Goal: Information Seeking & Learning: Get advice/opinions

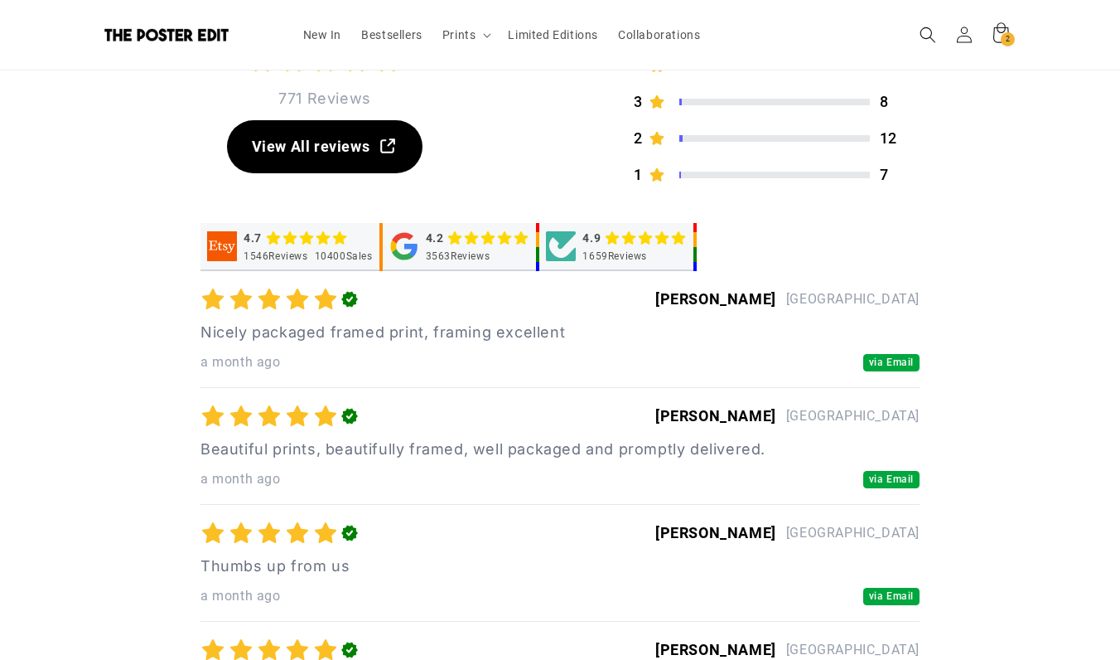
scroll to position [4102, 0]
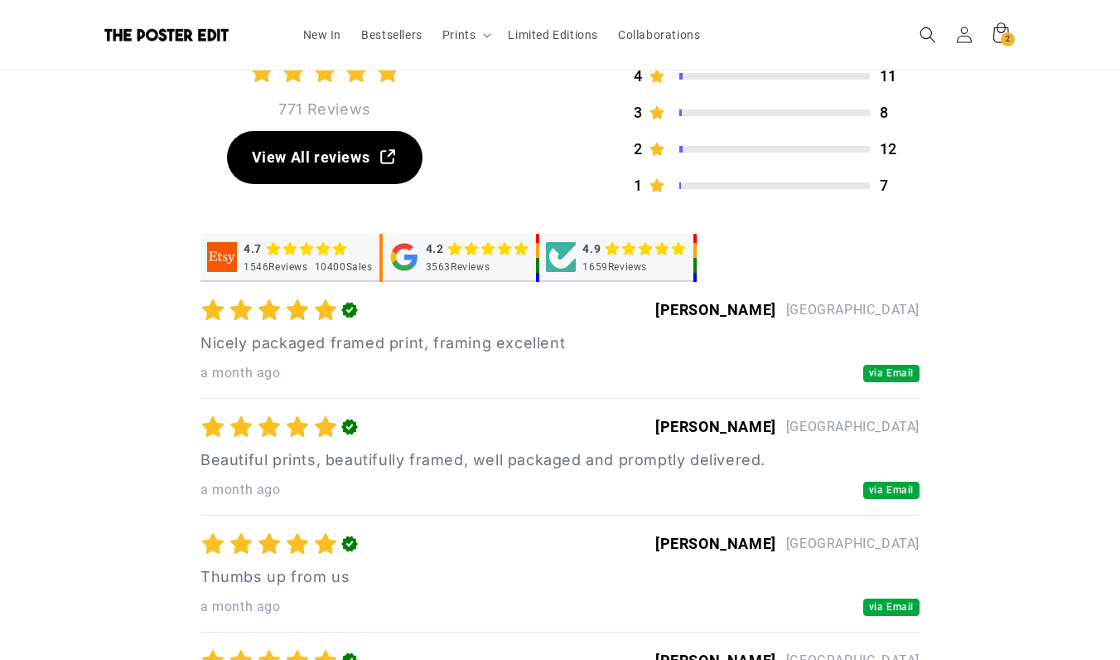
click at [889, 378] on span "via Email" at bounding box center [891, 373] width 56 height 17
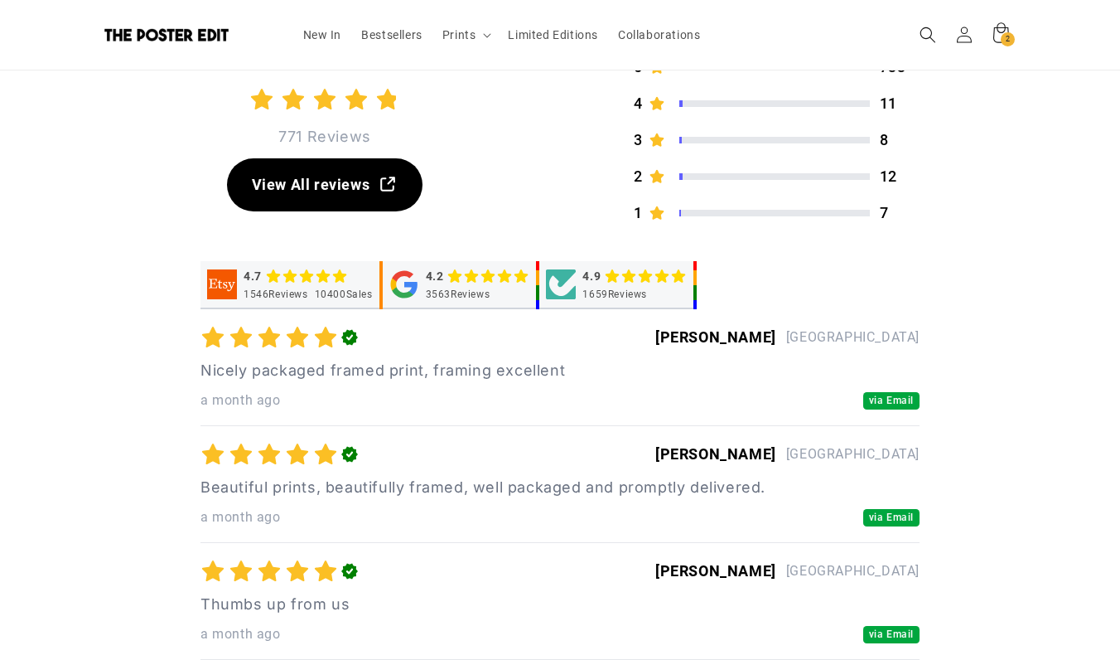
scroll to position [4060, 0]
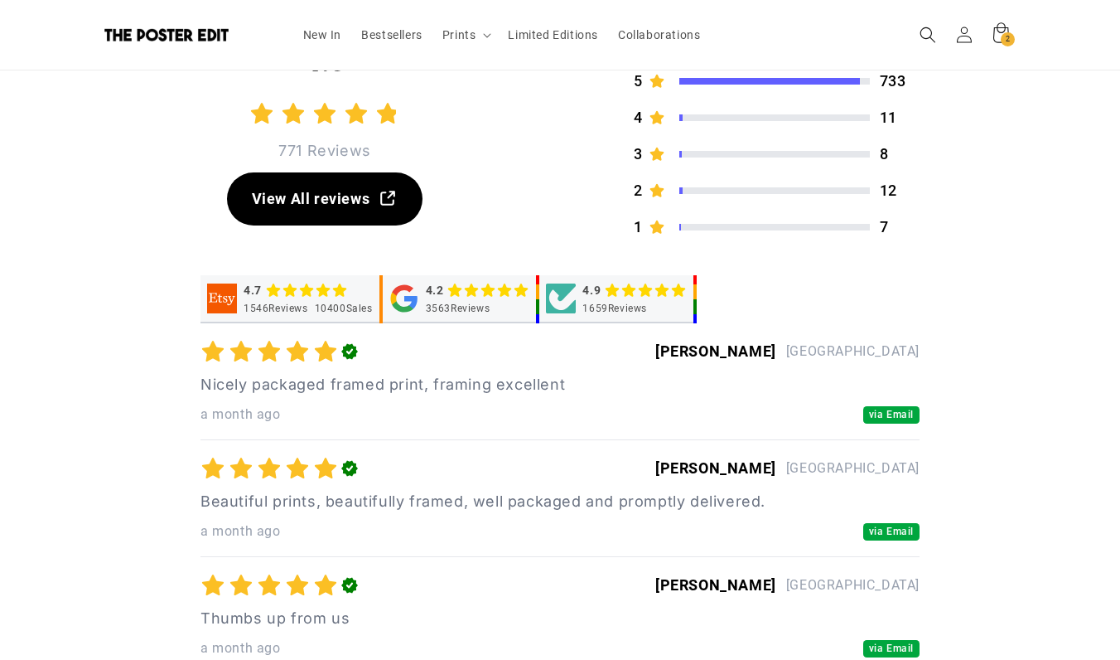
click at [482, 305] on div "3563 Reviews" at bounding box center [458, 308] width 65 height 13
click at [473, 306] on div "3563 Reviews" at bounding box center [458, 308] width 65 height 13
click at [631, 373] on div "Verified Reviews [PERSON_NAME] Australia Nicely packaged framed print, framing …" at bounding box center [560, 381] width 719 height 117
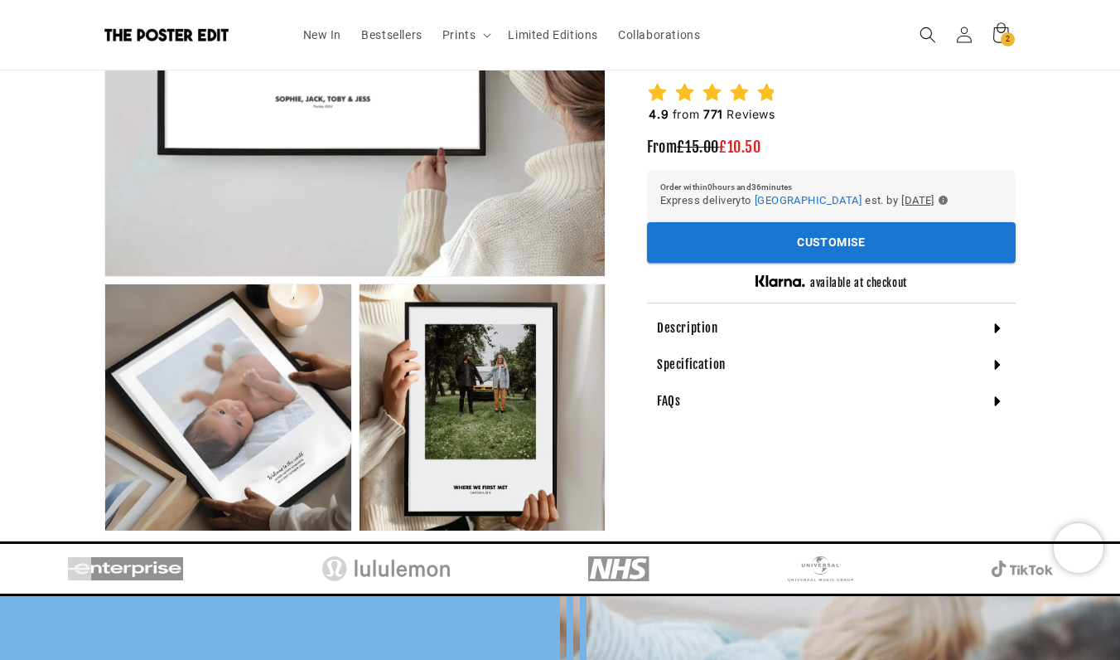
scroll to position [0, 0]
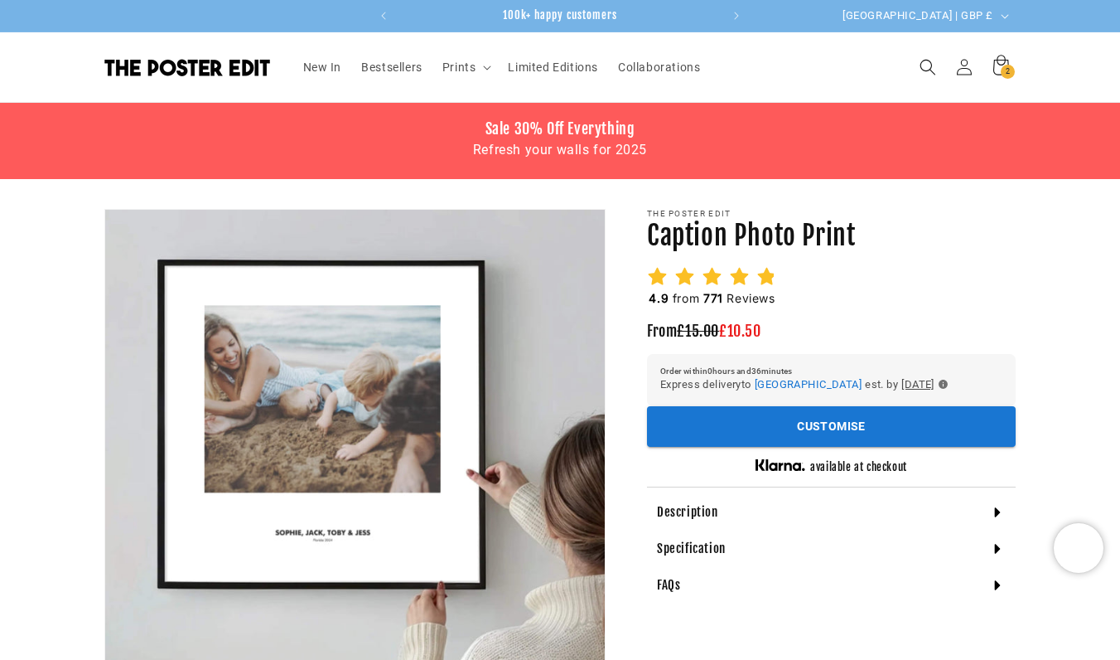
click at [764, 285] on icon at bounding box center [767, 276] width 21 height 21
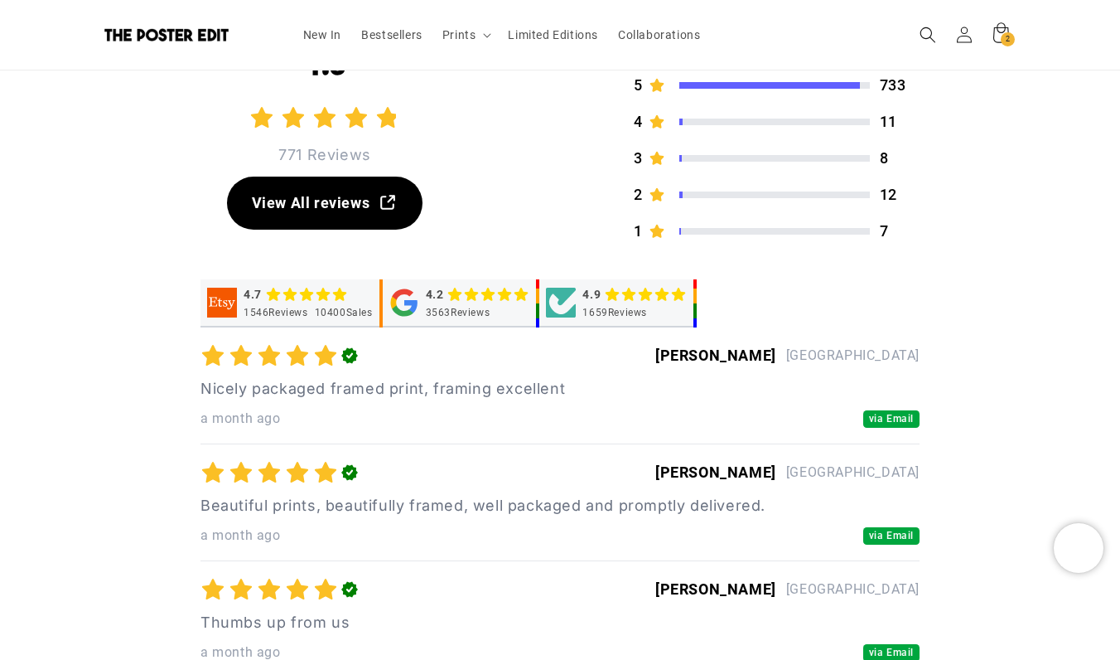
scroll to position [0, 323]
click at [891, 351] on p "[GEOGRAPHIC_DATA]" at bounding box center [852, 355] width 133 height 23
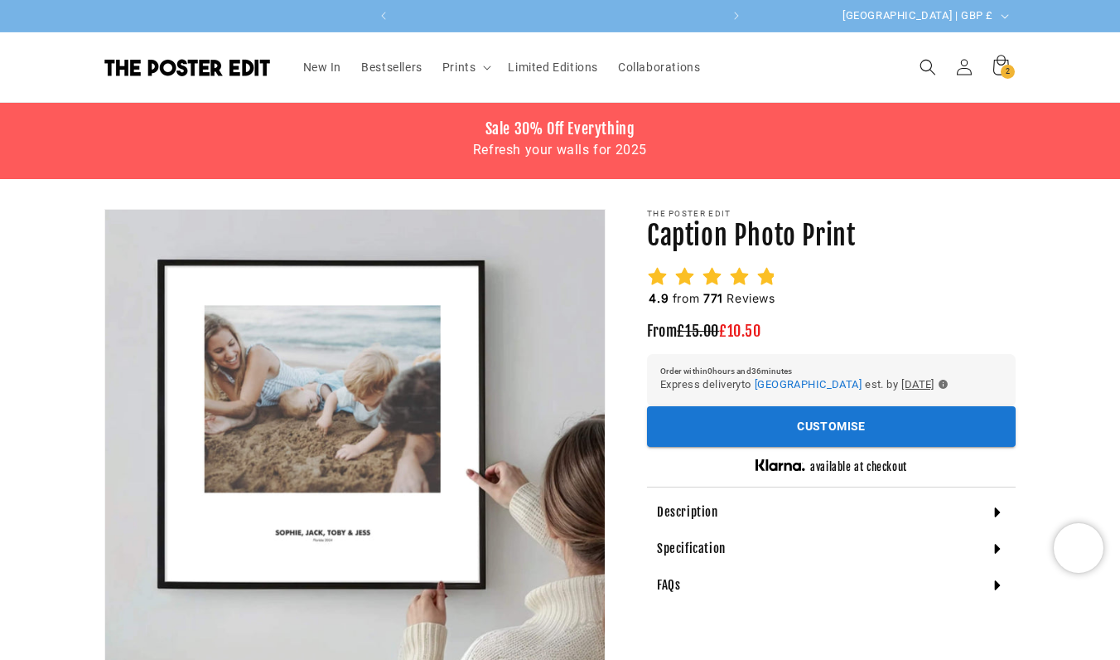
scroll to position [0, 646]
click at [948, 382] on icon "button" at bounding box center [943, 384] width 9 height 9
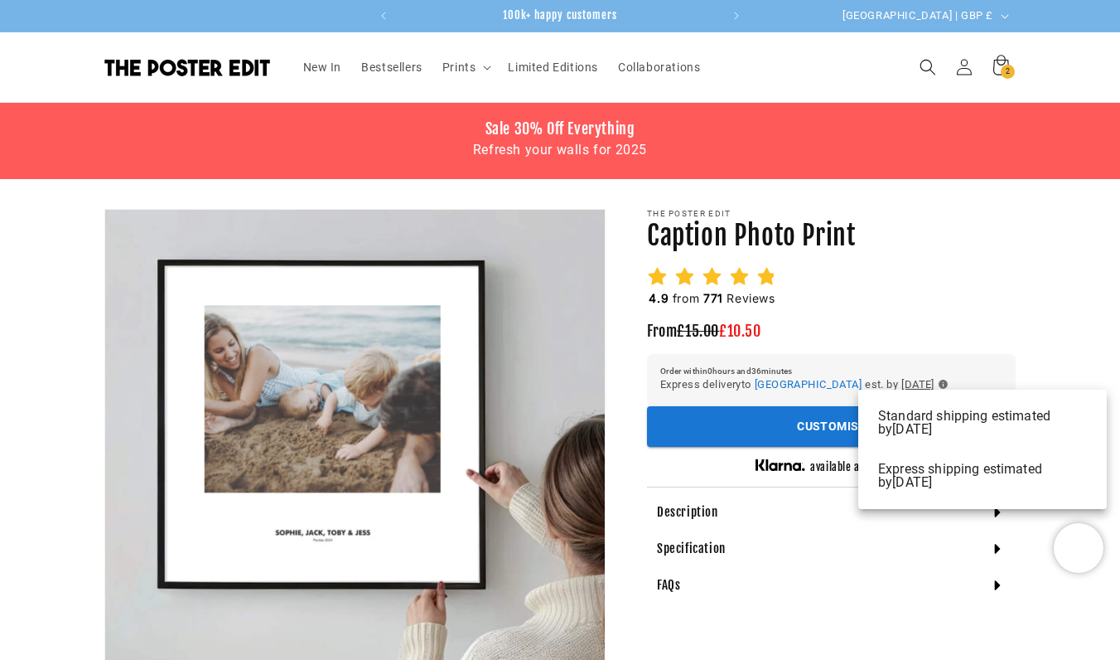
click at [994, 342] on div at bounding box center [560, 330] width 1120 height 660
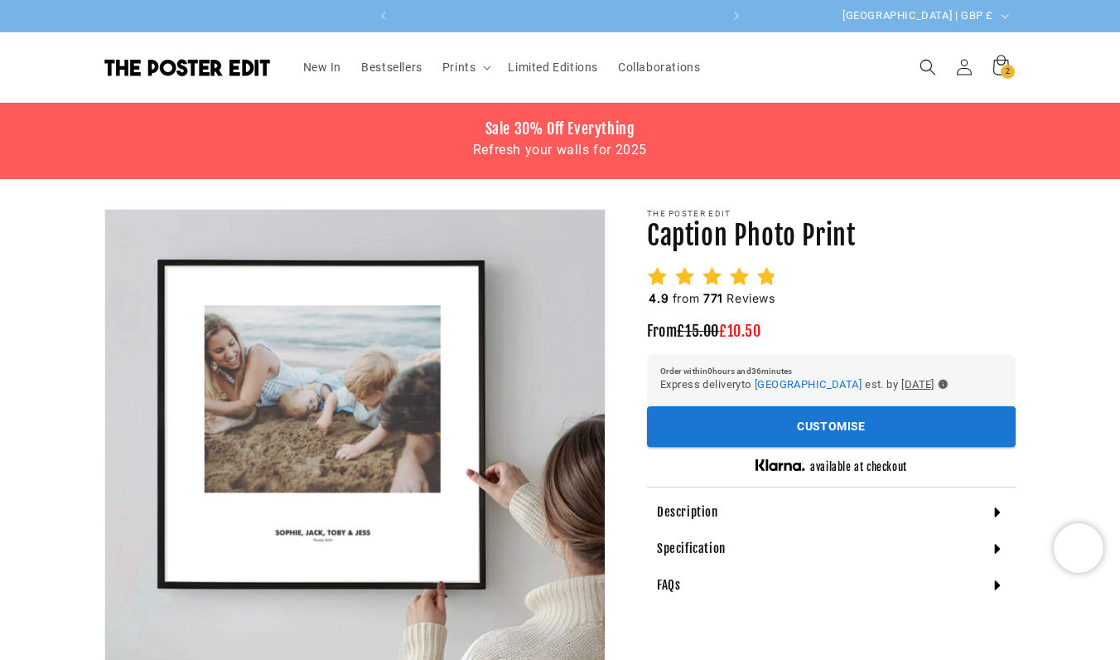
scroll to position [0, 0]
click at [948, 384] on icon "button" at bounding box center [943, 384] width 9 height 9
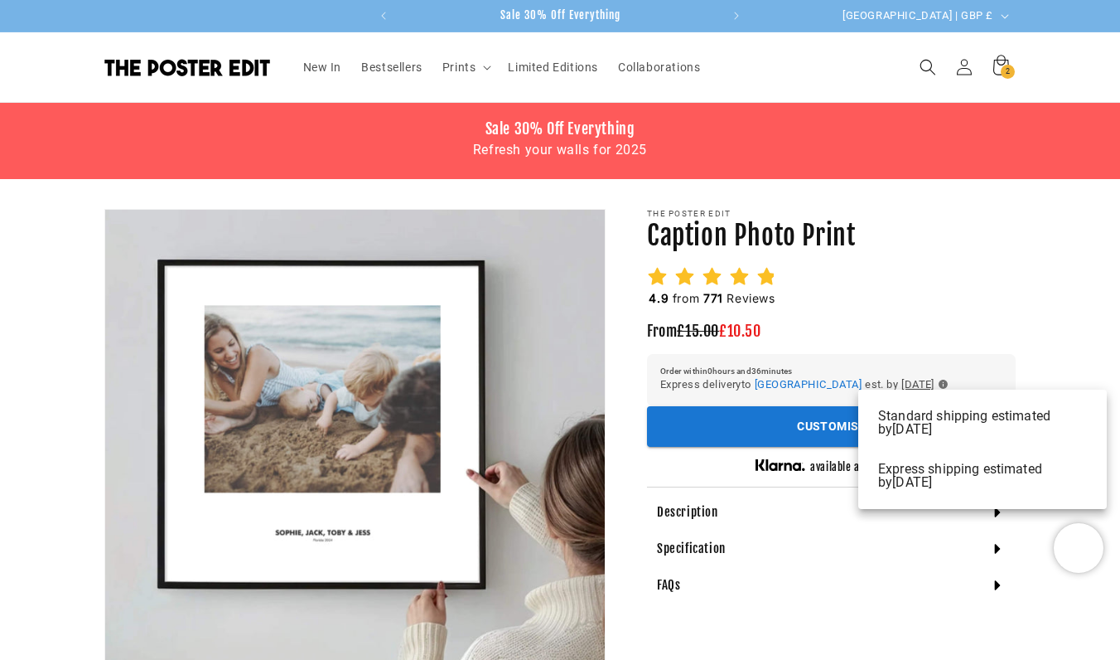
click at [989, 349] on div at bounding box center [560, 330] width 1120 height 660
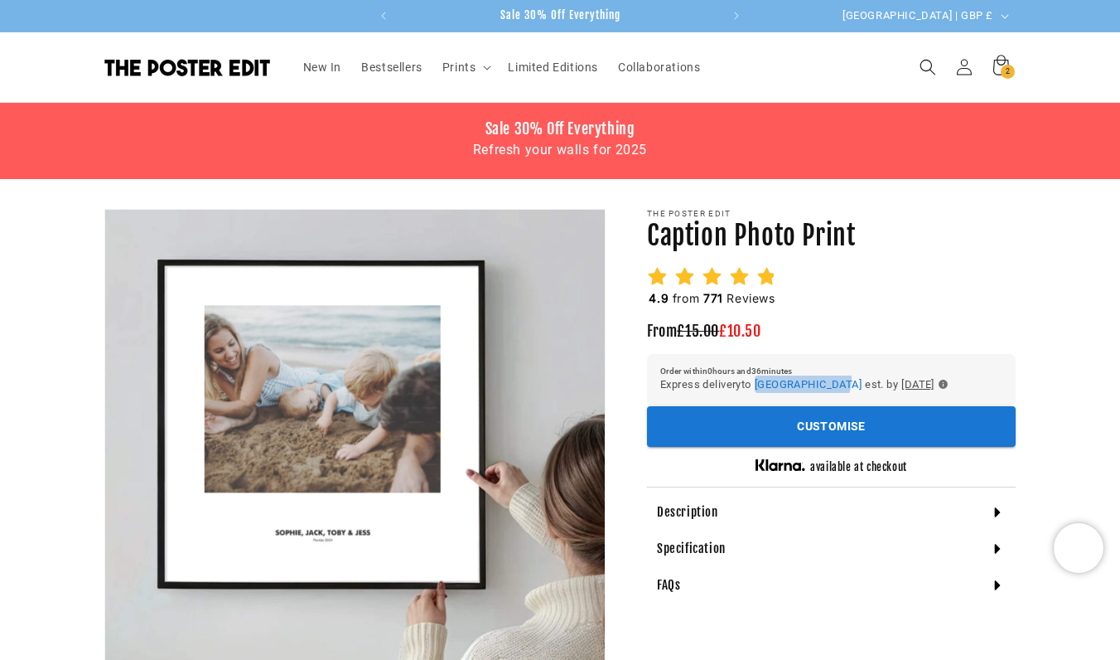
click at [803, 379] on span "[GEOGRAPHIC_DATA]" at bounding box center [808, 384] width 107 height 12
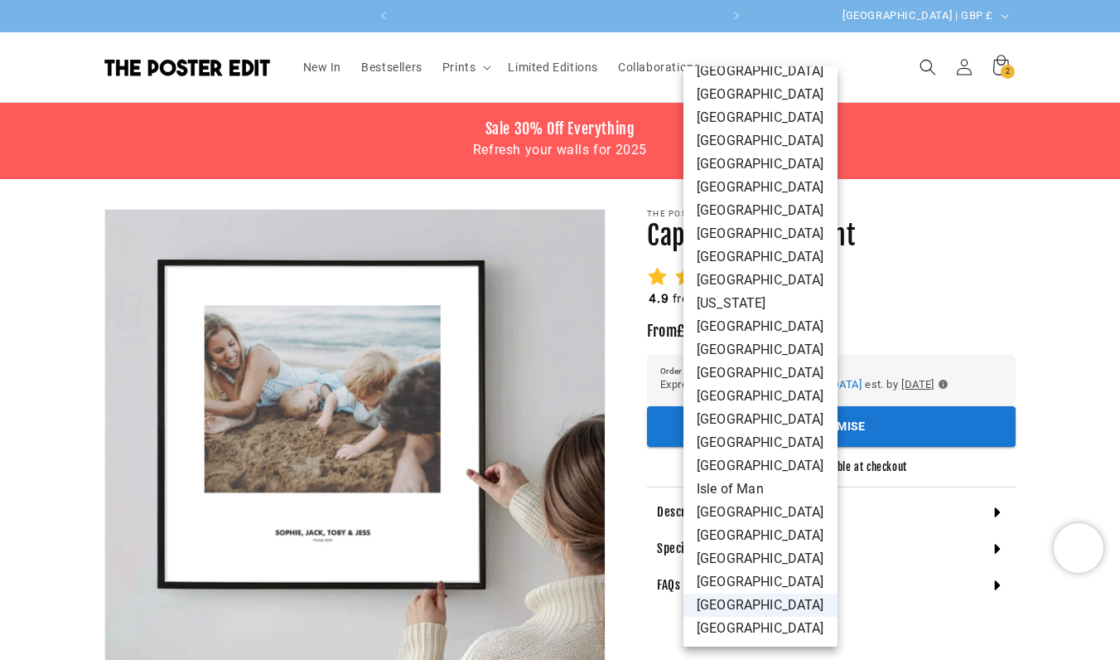
scroll to position [0, 323]
click at [980, 327] on div at bounding box center [560, 330] width 1120 height 660
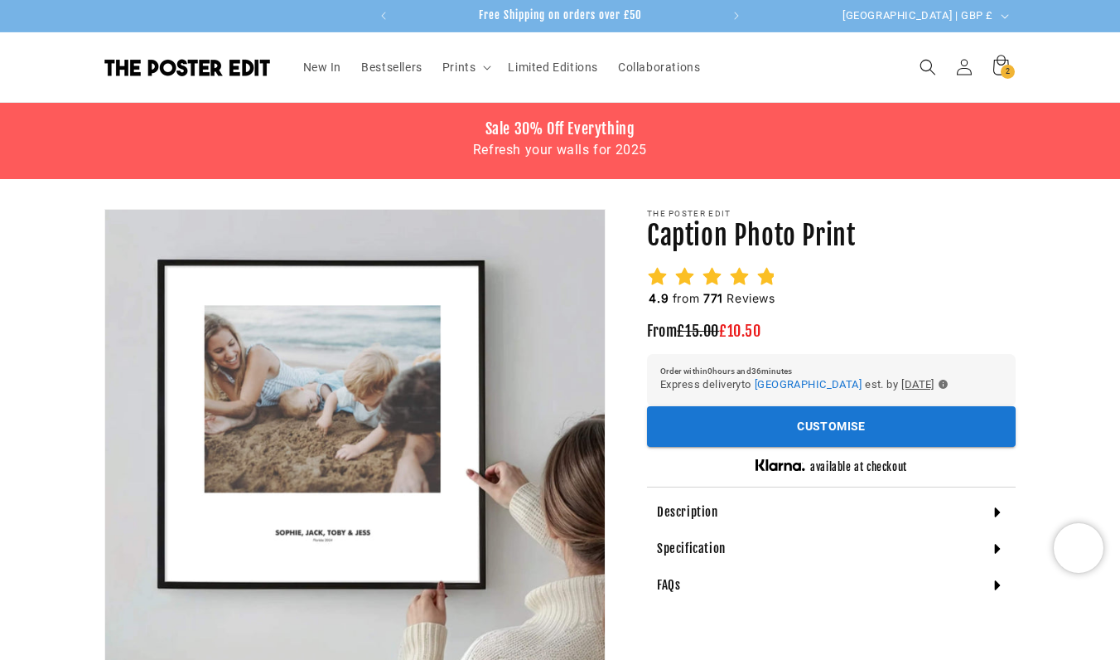
click at [981, 377] on div "Express delivery to [GEOGRAPHIC_DATA] [GEOGRAPHIC_DATA] ** ​ est. by [DATE]" at bounding box center [831, 384] width 342 height 18
click at [948, 380] on icon "button" at bounding box center [943, 384] width 9 height 9
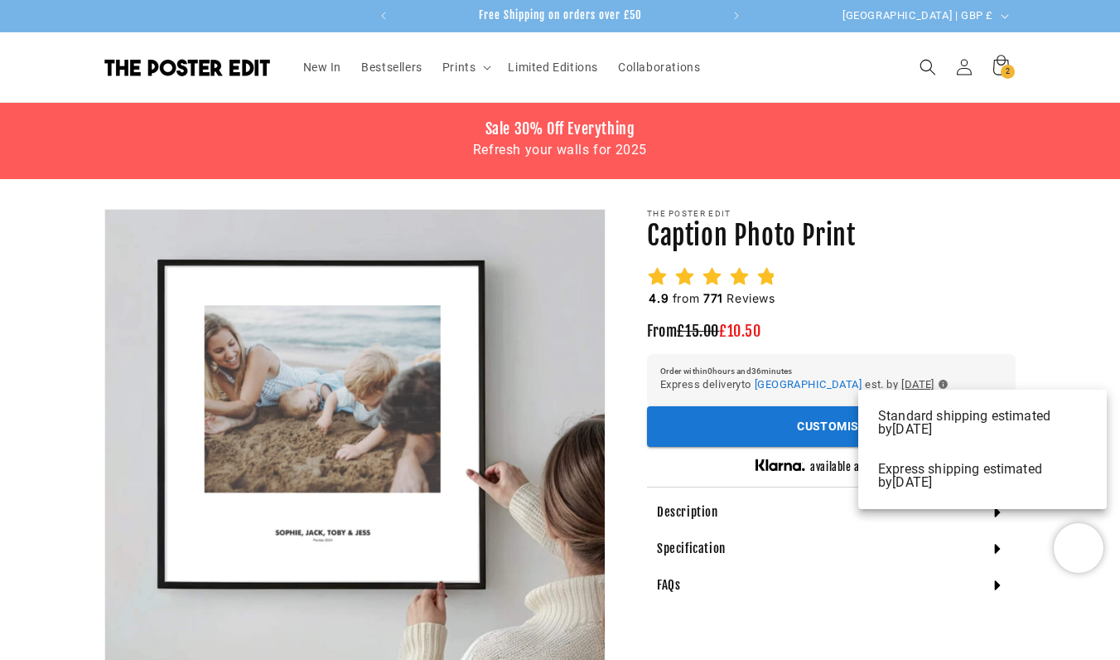
click at [1003, 316] on div at bounding box center [560, 330] width 1120 height 660
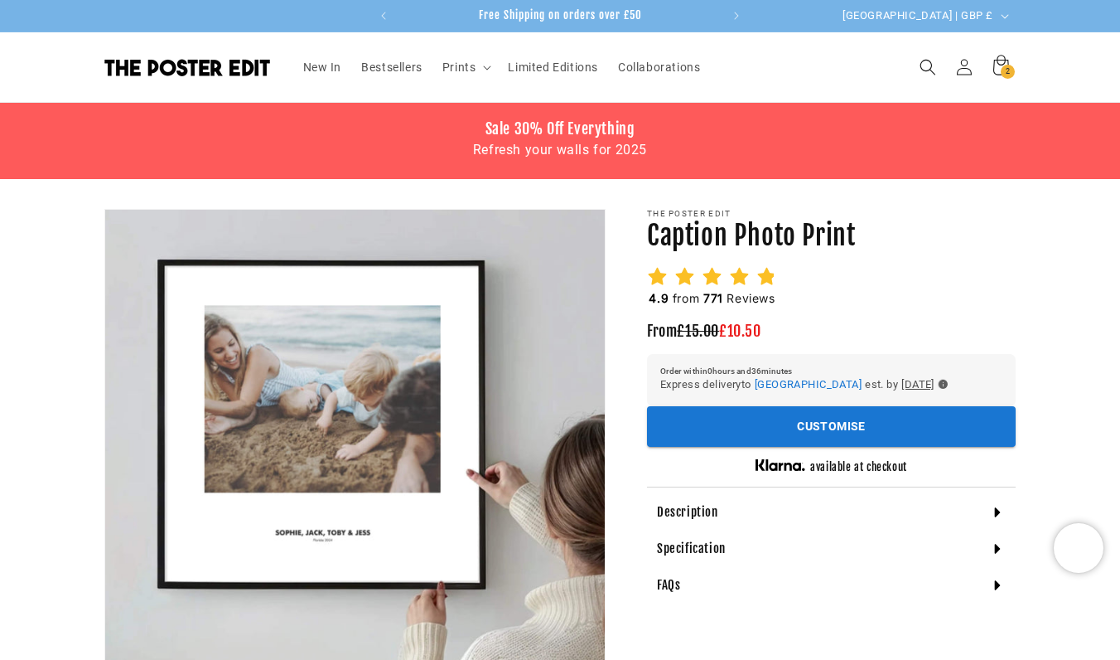
click at [948, 380] on icon "button" at bounding box center [943, 384] width 9 height 9
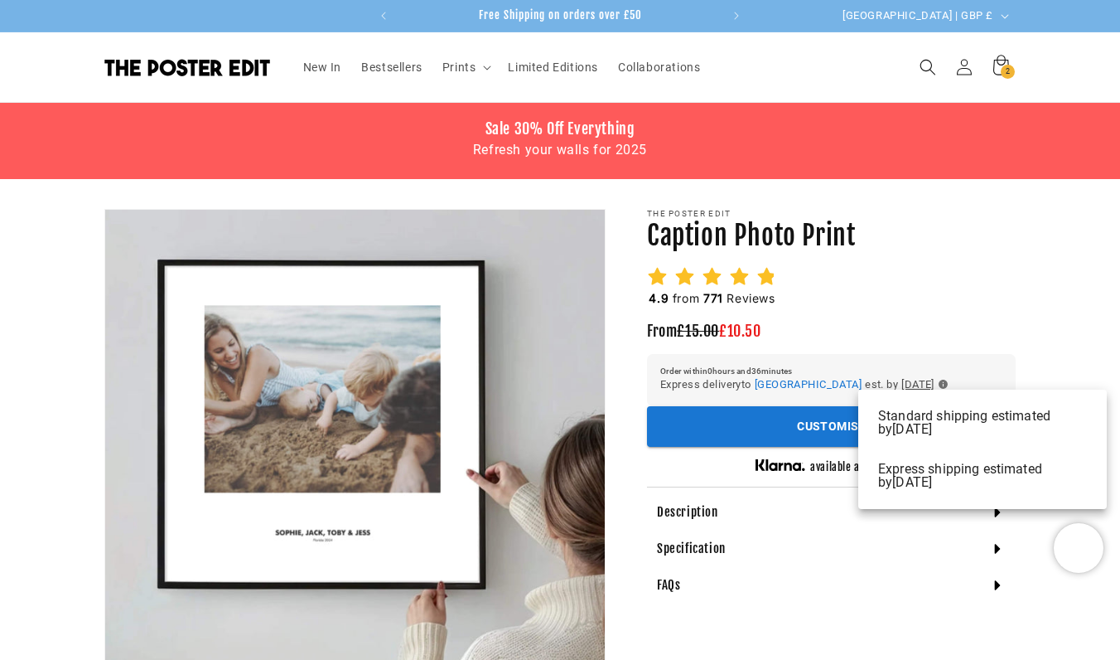
click at [993, 337] on div at bounding box center [560, 330] width 1120 height 660
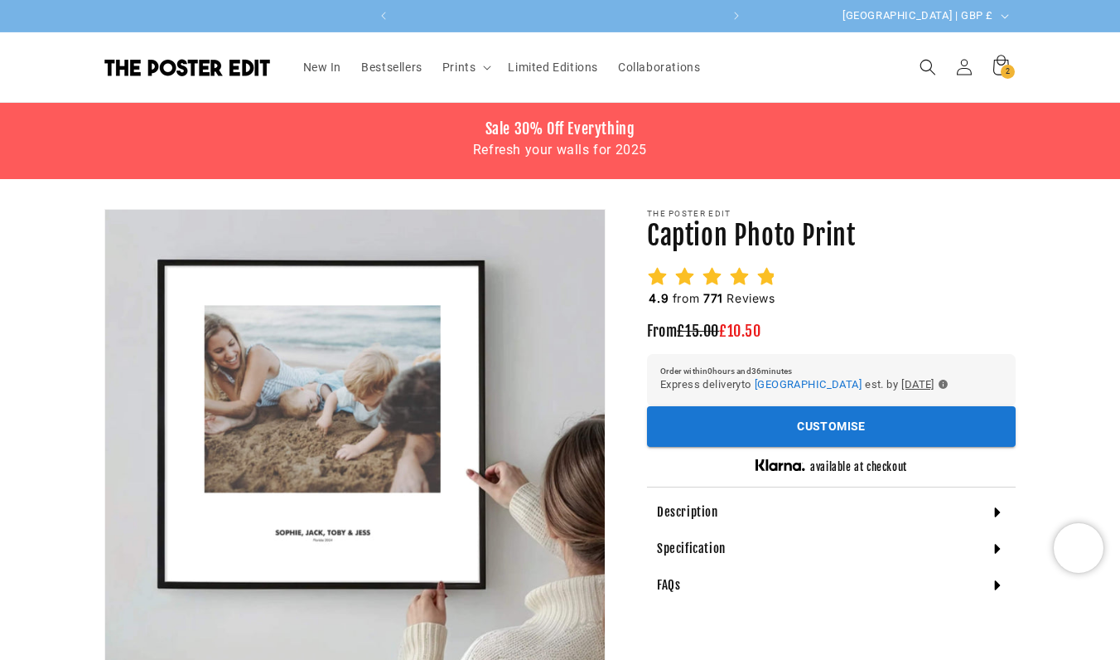
scroll to position [0, 646]
click at [948, 383] on icon "button" at bounding box center [943, 384] width 9 height 9
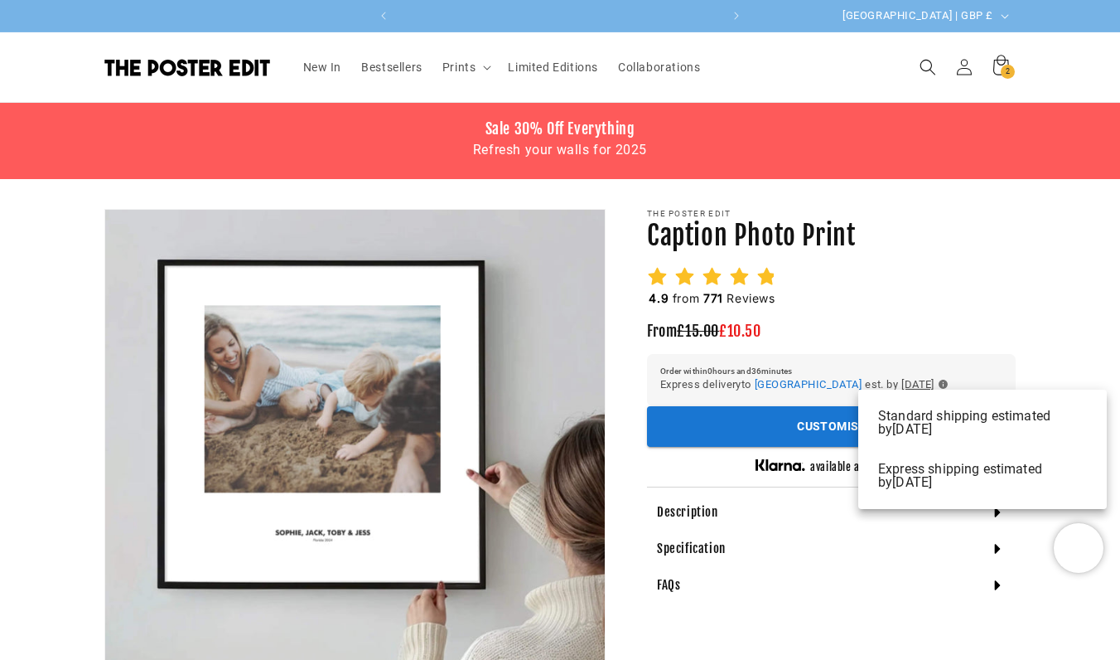
click at [979, 315] on div at bounding box center [560, 330] width 1120 height 660
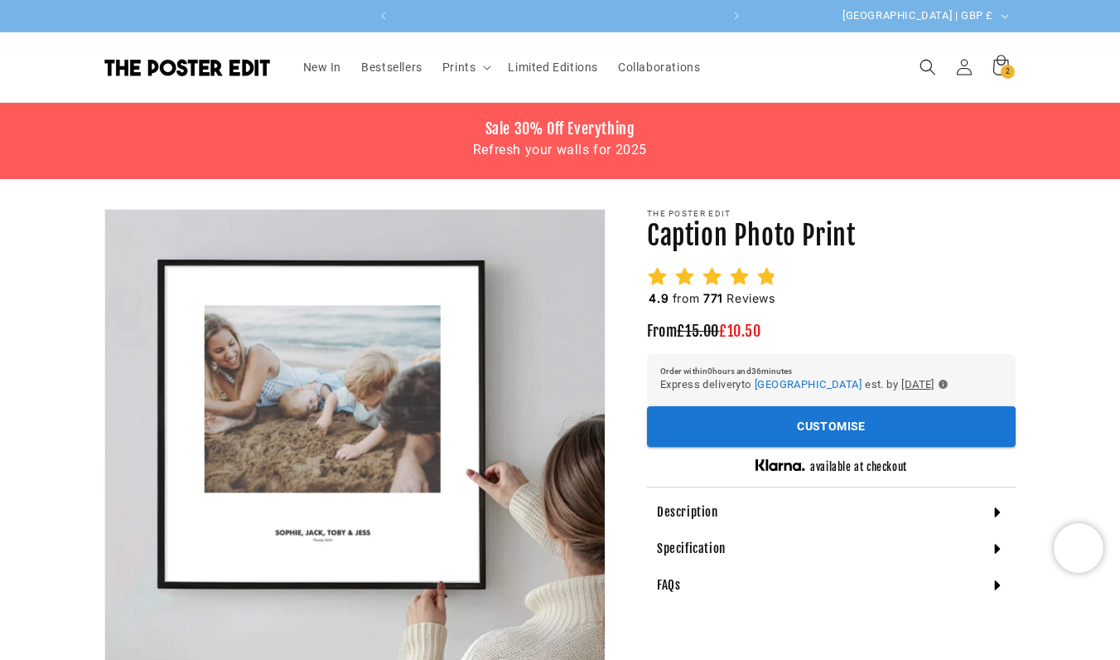
scroll to position [0, 0]
